Goal: Check status: Check status

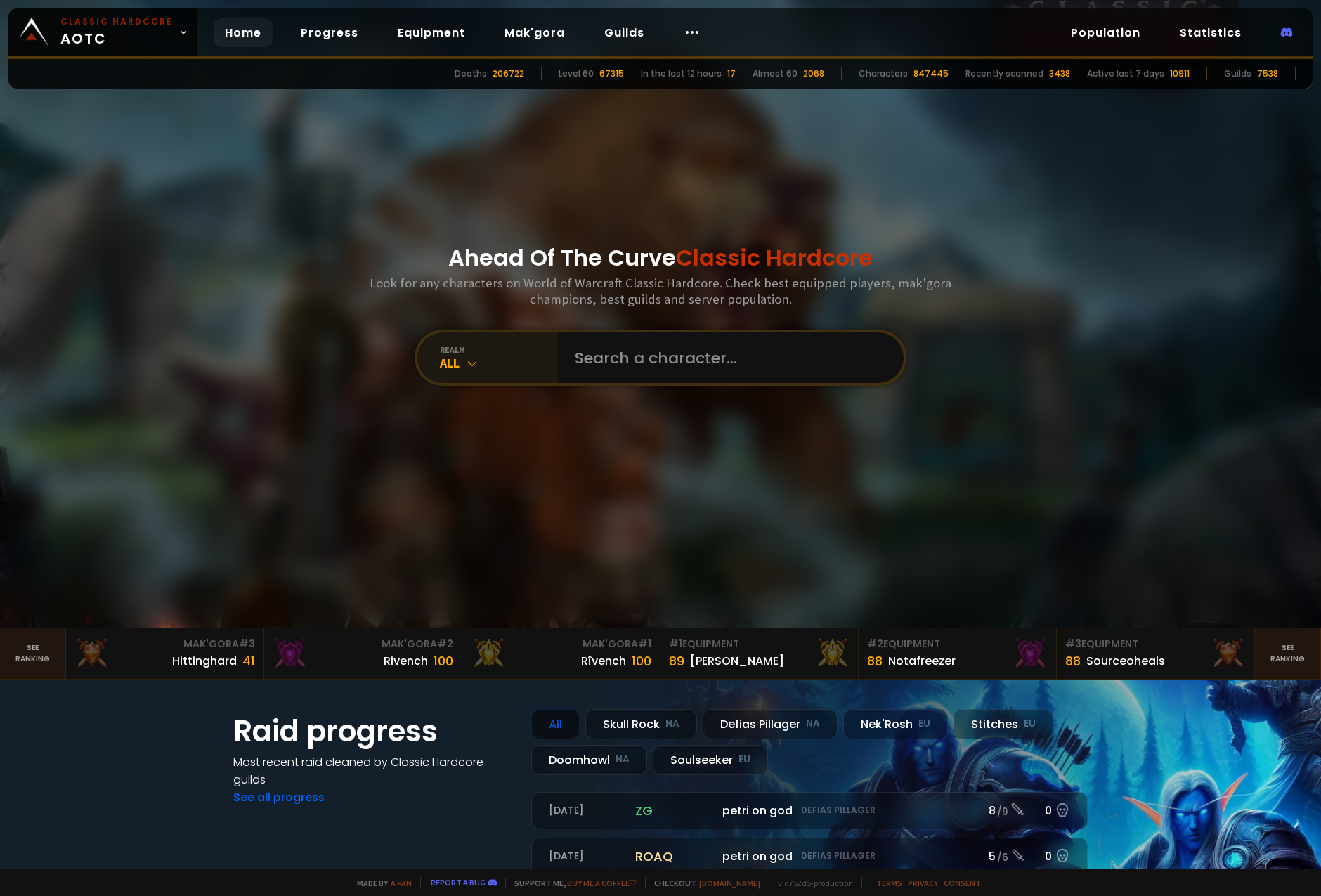
click at [475, 357] on div "All" at bounding box center [499, 363] width 118 height 16
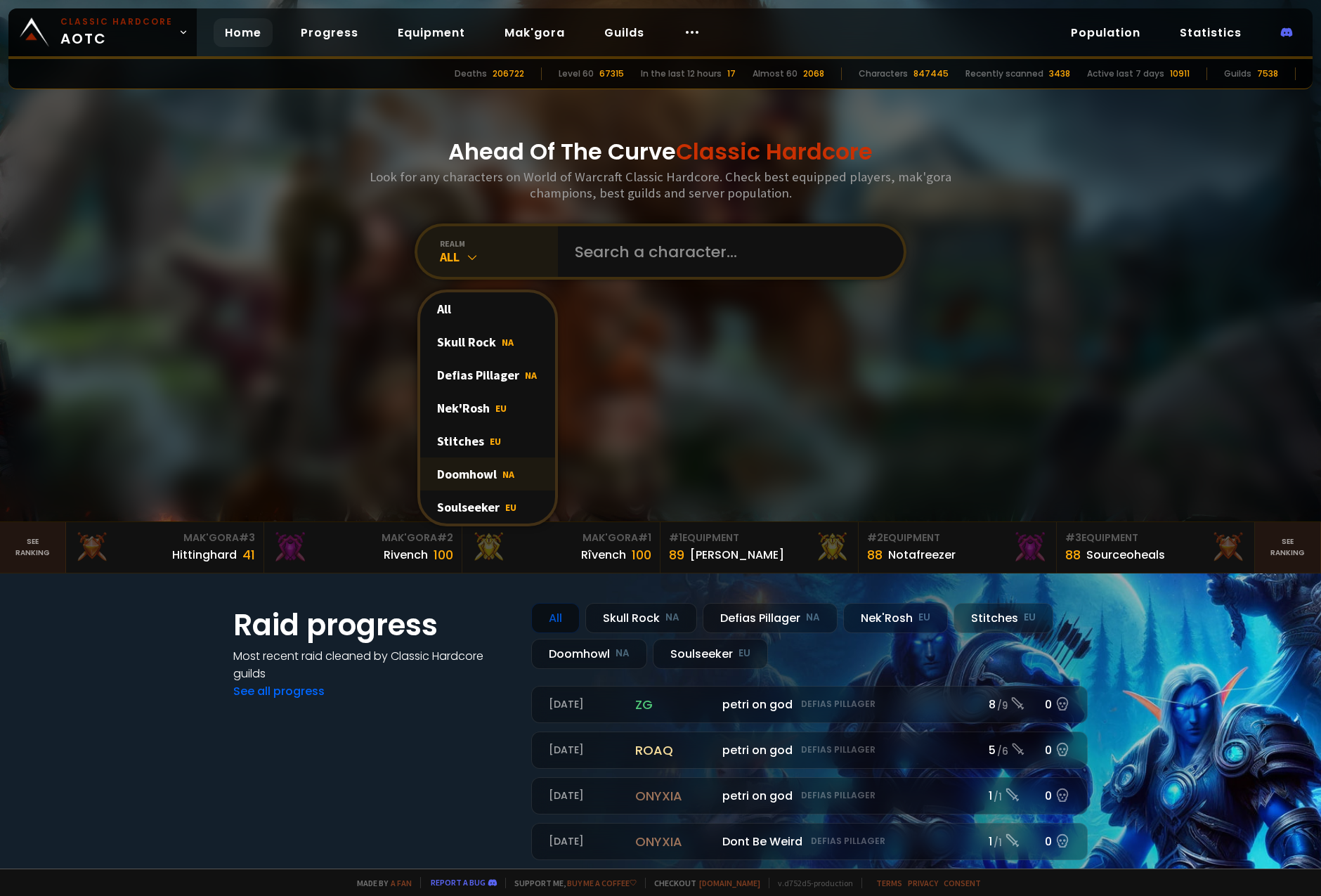
scroll to position [140, 0]
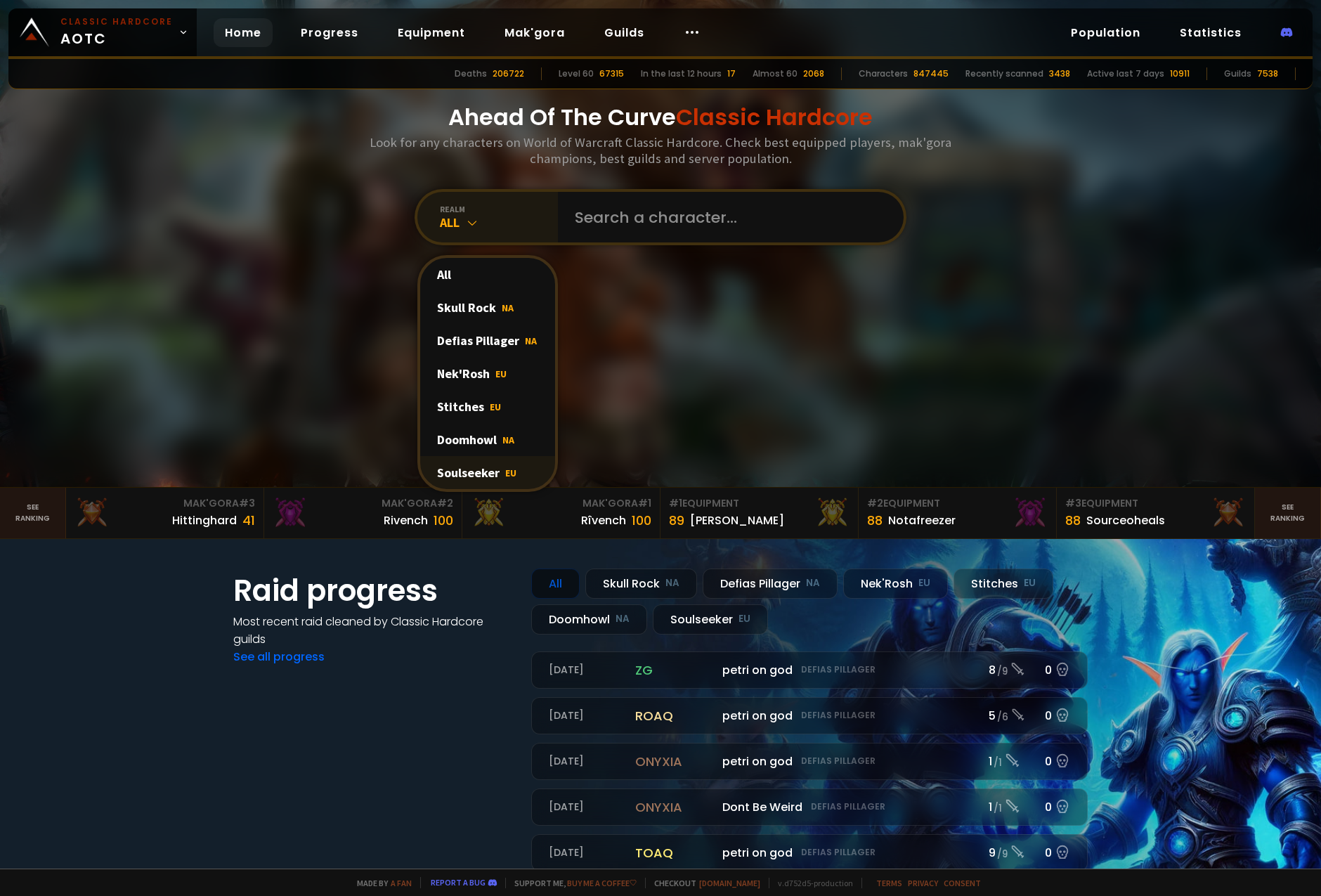
click at [489, 476] on div "Soulseeker EU" at bounding box center [488, 472] width 135 height 33
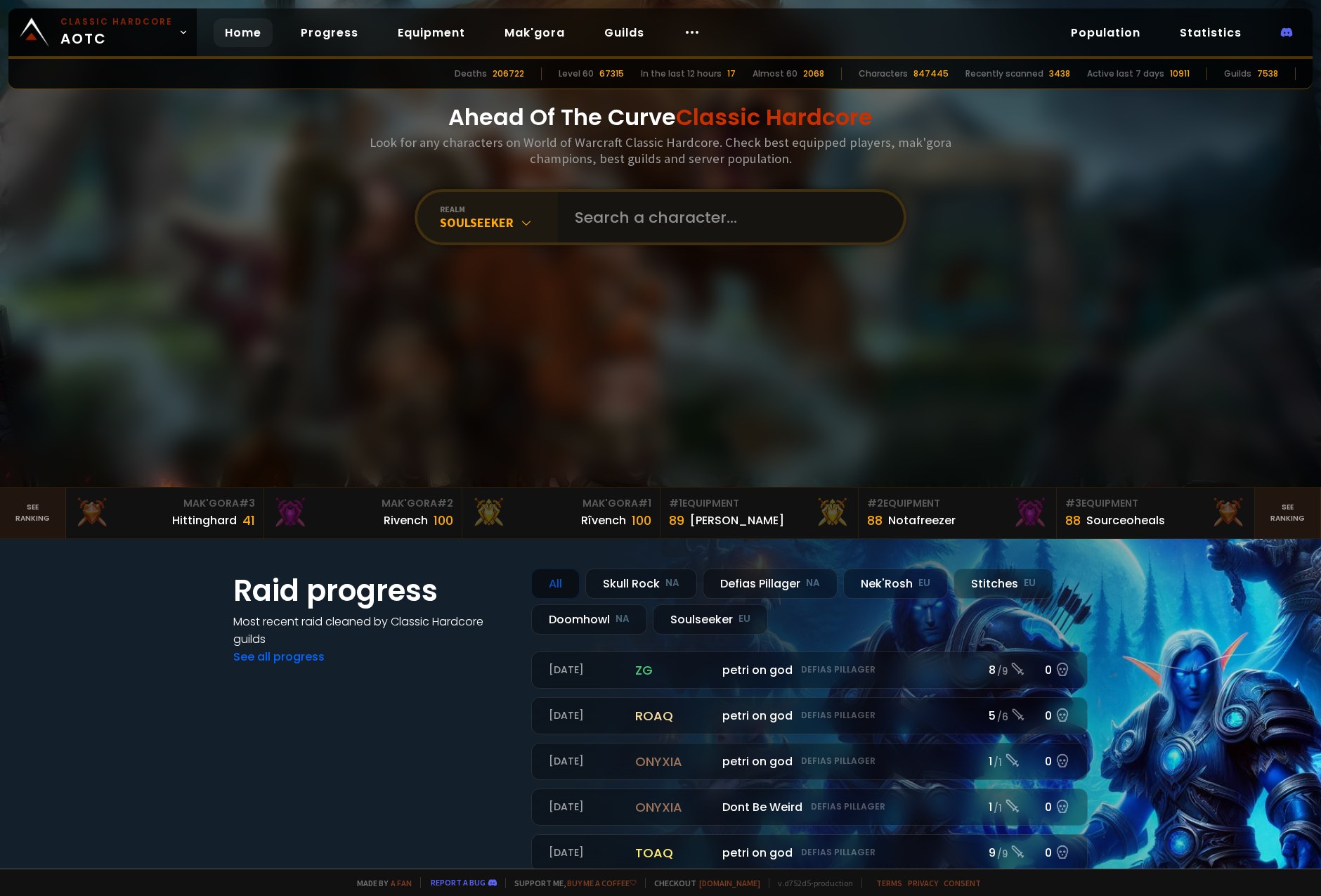
click at [659, 221] on input "text" at bounding box center [726, 217] width 320 height 51
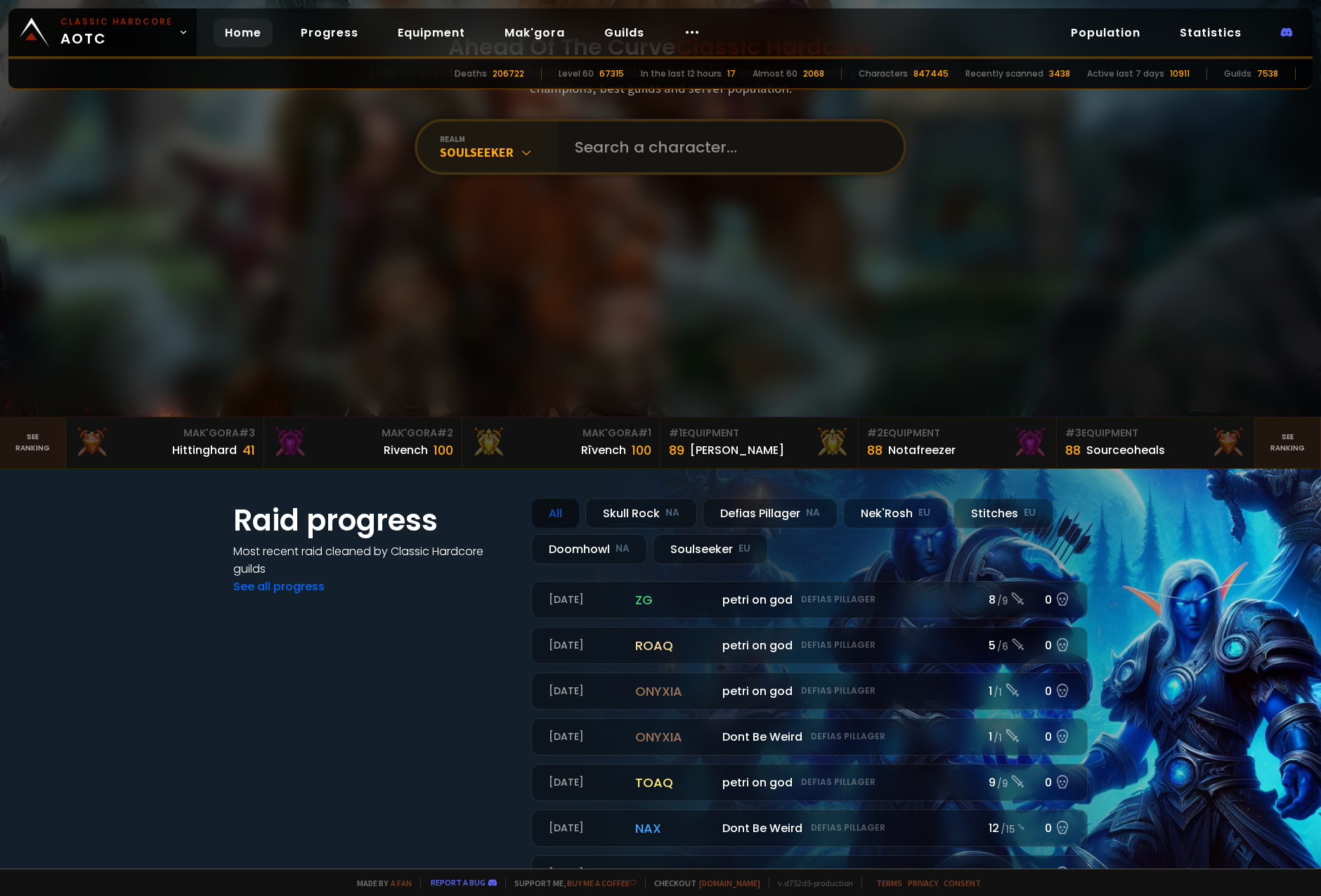
scroll to position [70, 0]
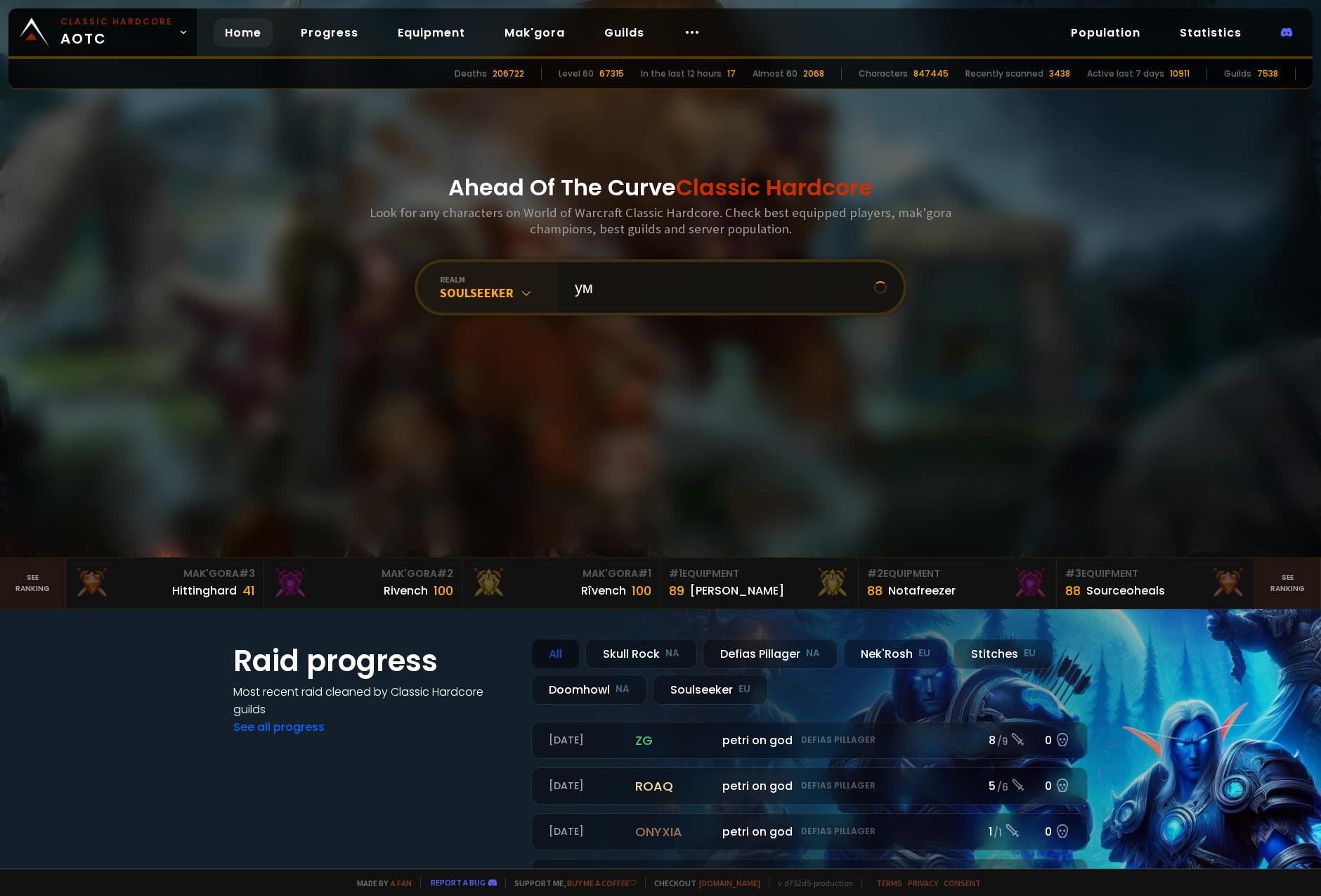
type input "у"
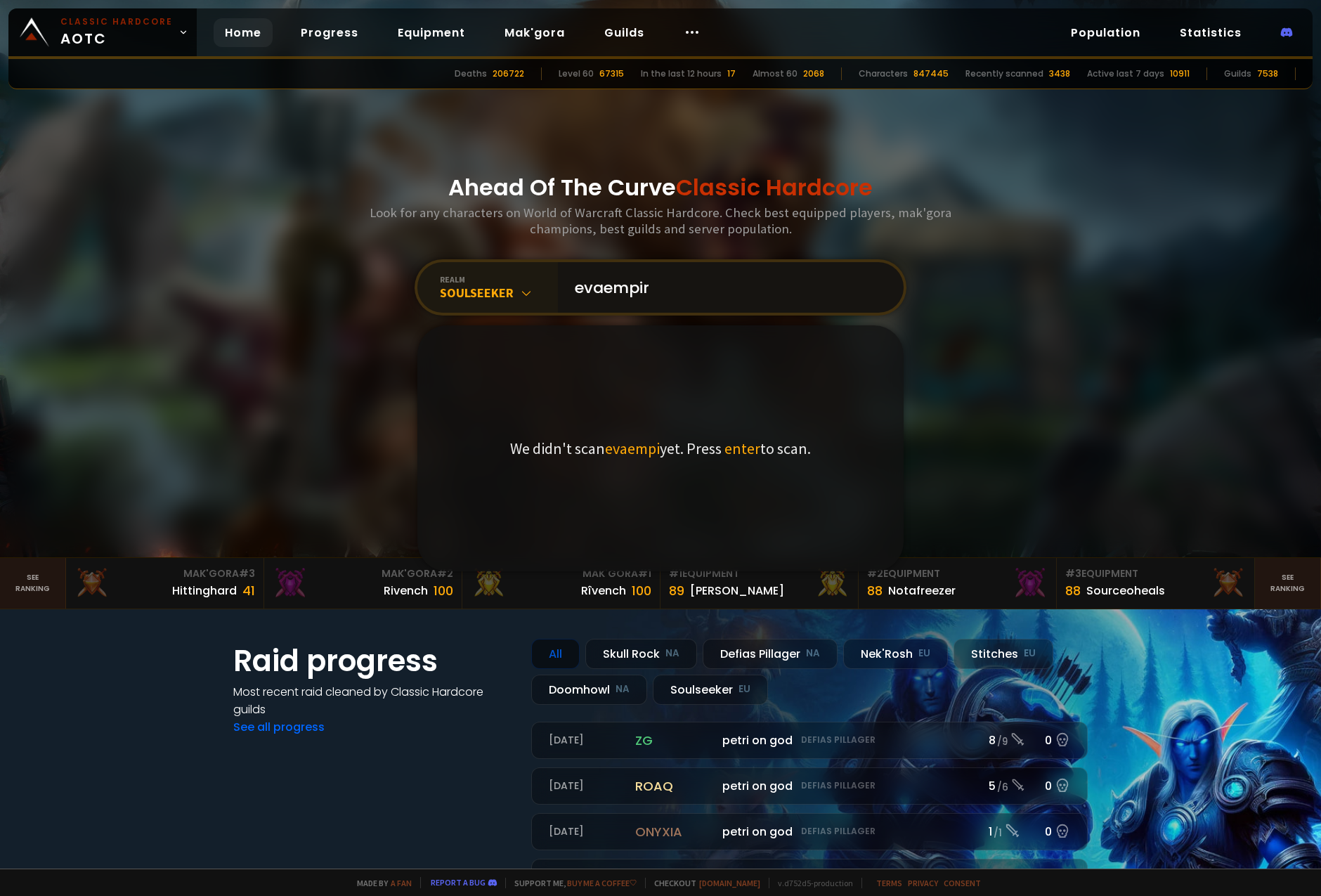
type input "evaempire"
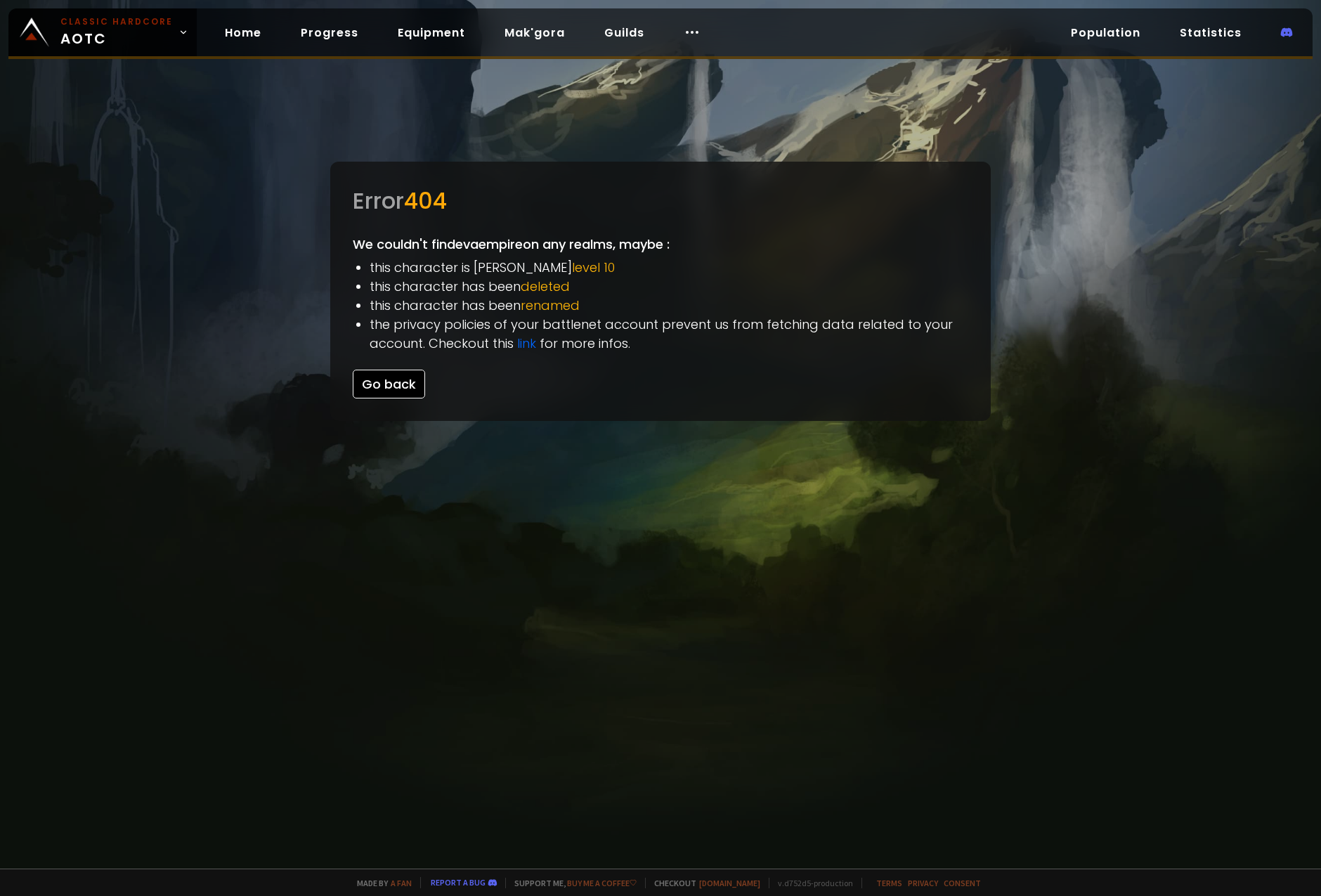
click at [375, 376] on button "Go back" at bounding box center [389, 384] width 73 height 29
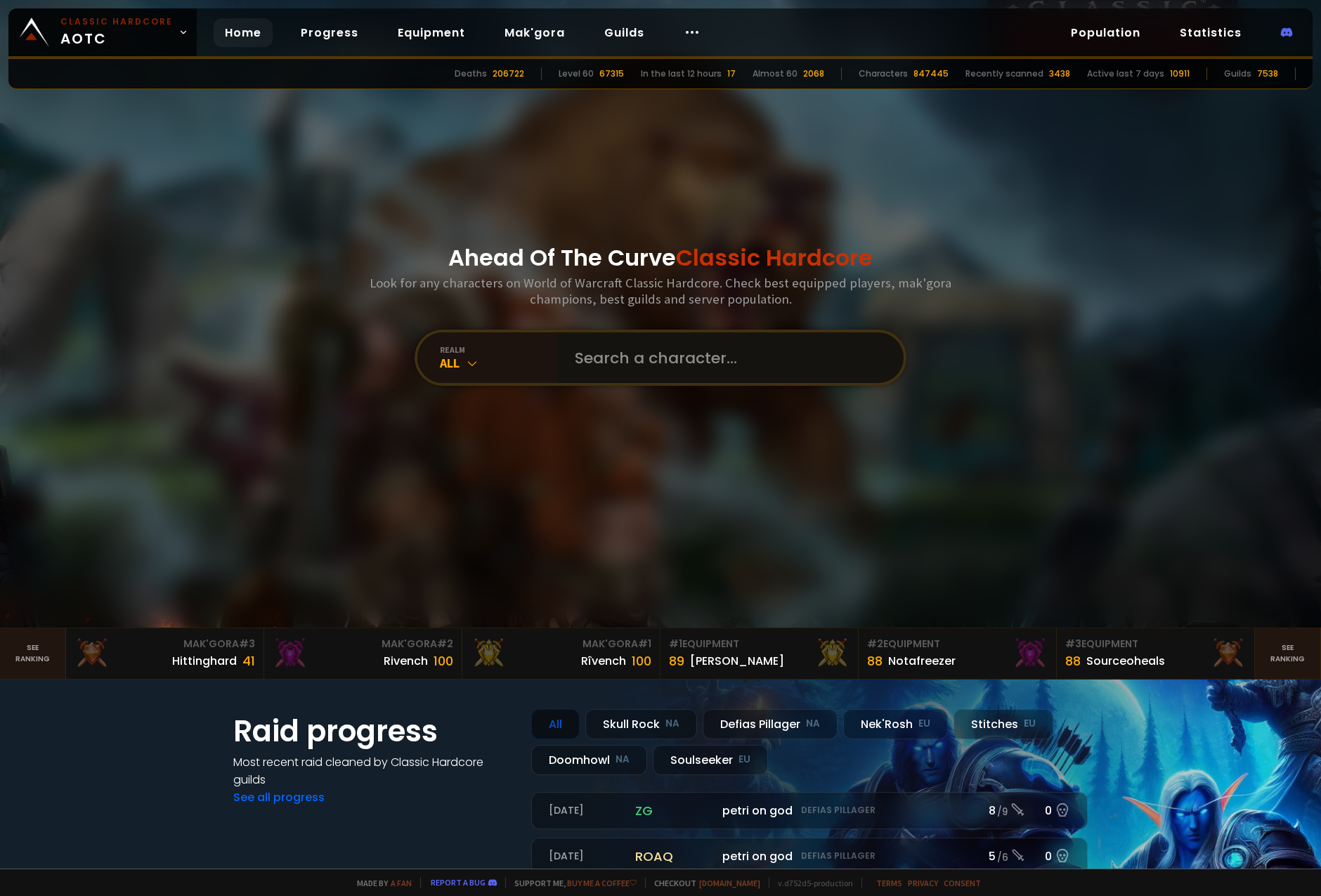
click at [710, 373] on input "text" at bounding box center [726, 357] width 320 height 51
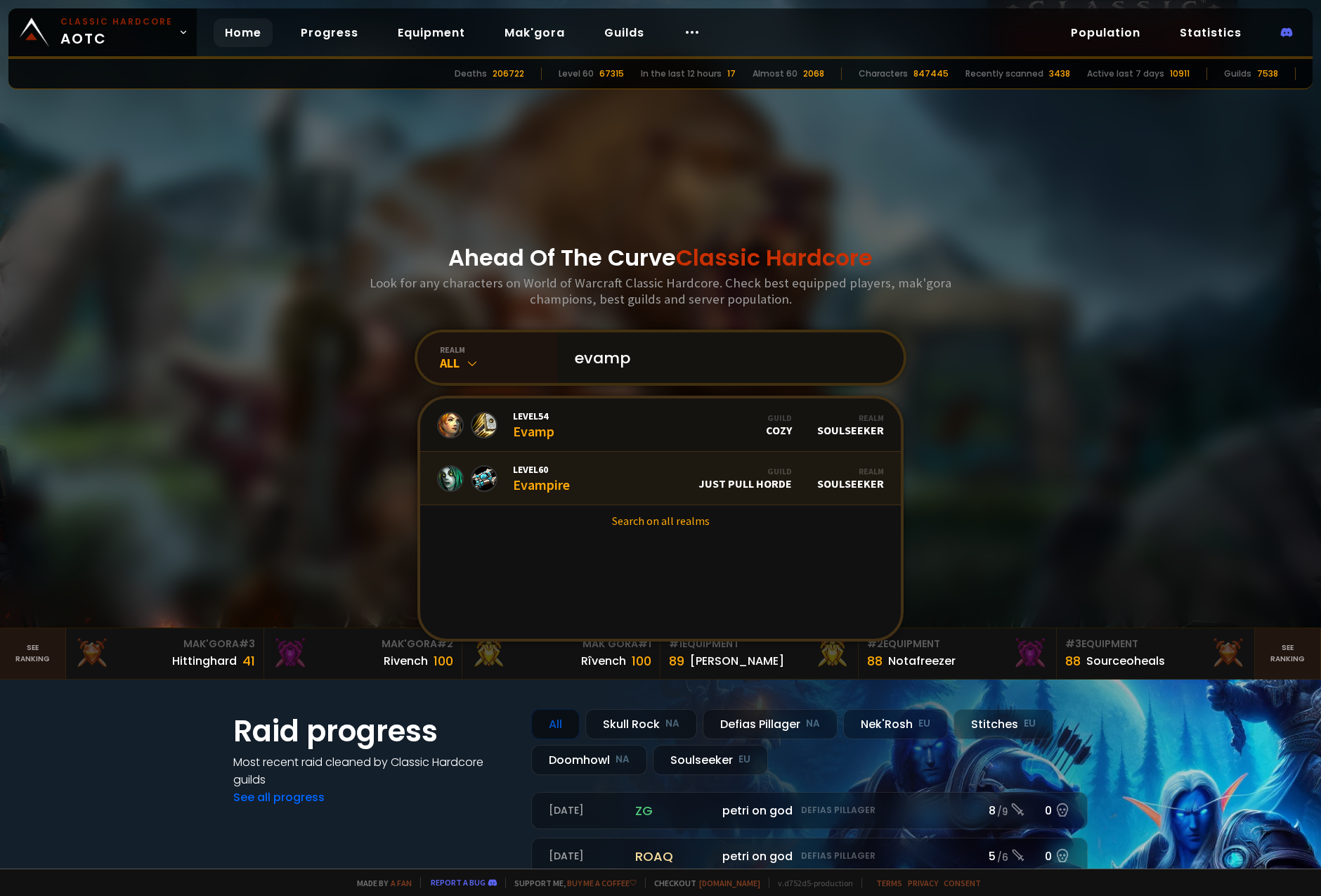
type input "evamp"
click at [632, 483] on link "Level 60 Evampire Guild Just Pull Horde Realm Soulseeker" at bounding box center [660, 478] width 480 height 54
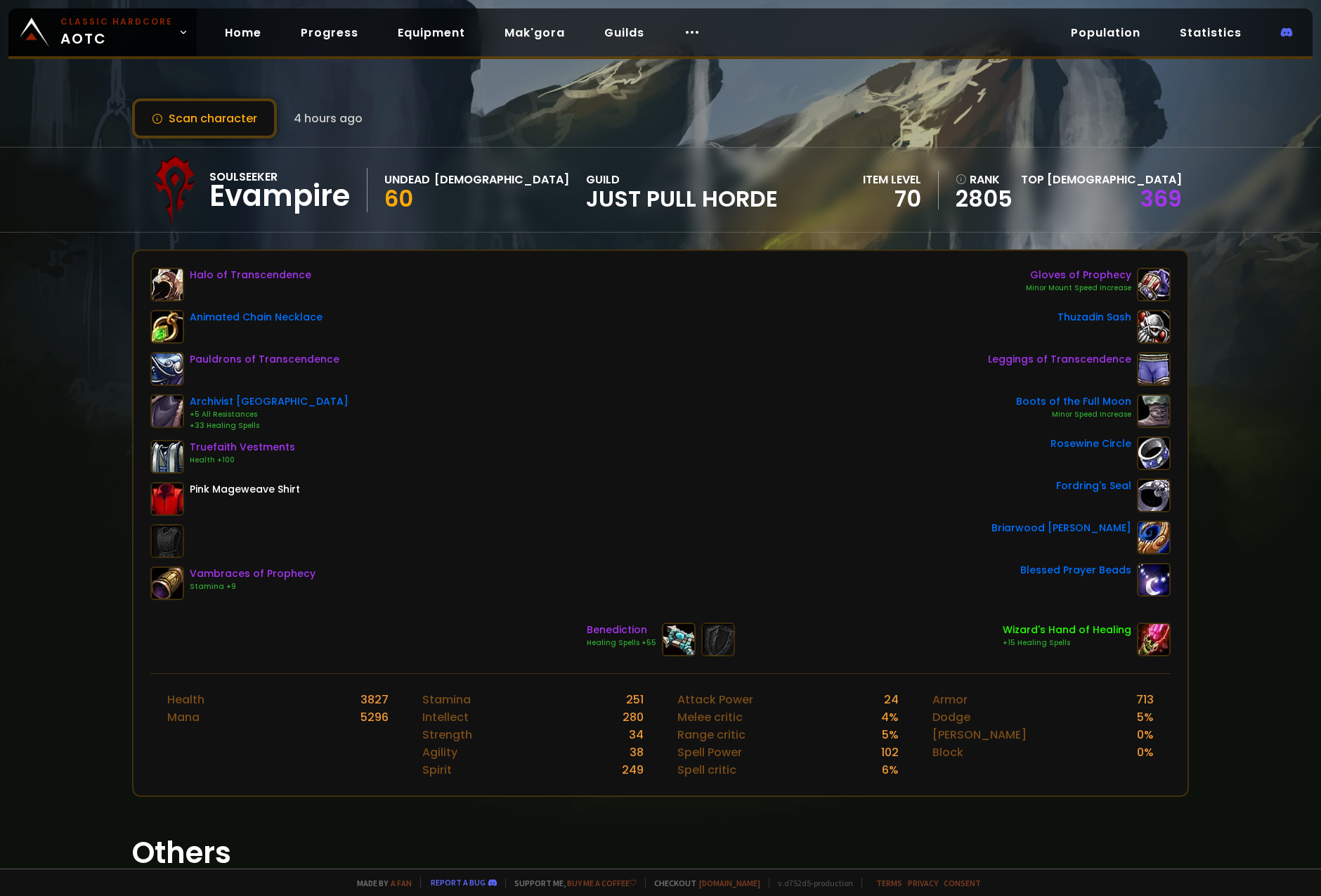
click at [610, 209] on span "Just Pull Horde" at bounding box center [681, 198] width 192 height 21
drag, startPoint x: 680, startPoint y: 193, endPoint x: 483, endPoint y: 196, distance: 197.0
click at [483, 196] on div "Soulseeker Evampire Undead Priest 60 guild Just Pull Horde item level 70 rank 2…" at bounding box center [660, 189] width 1057 height 85
copy span "Just Pull Horde"
